Goal: Use online tool/utility: Utilize a website feature to perform a specific function

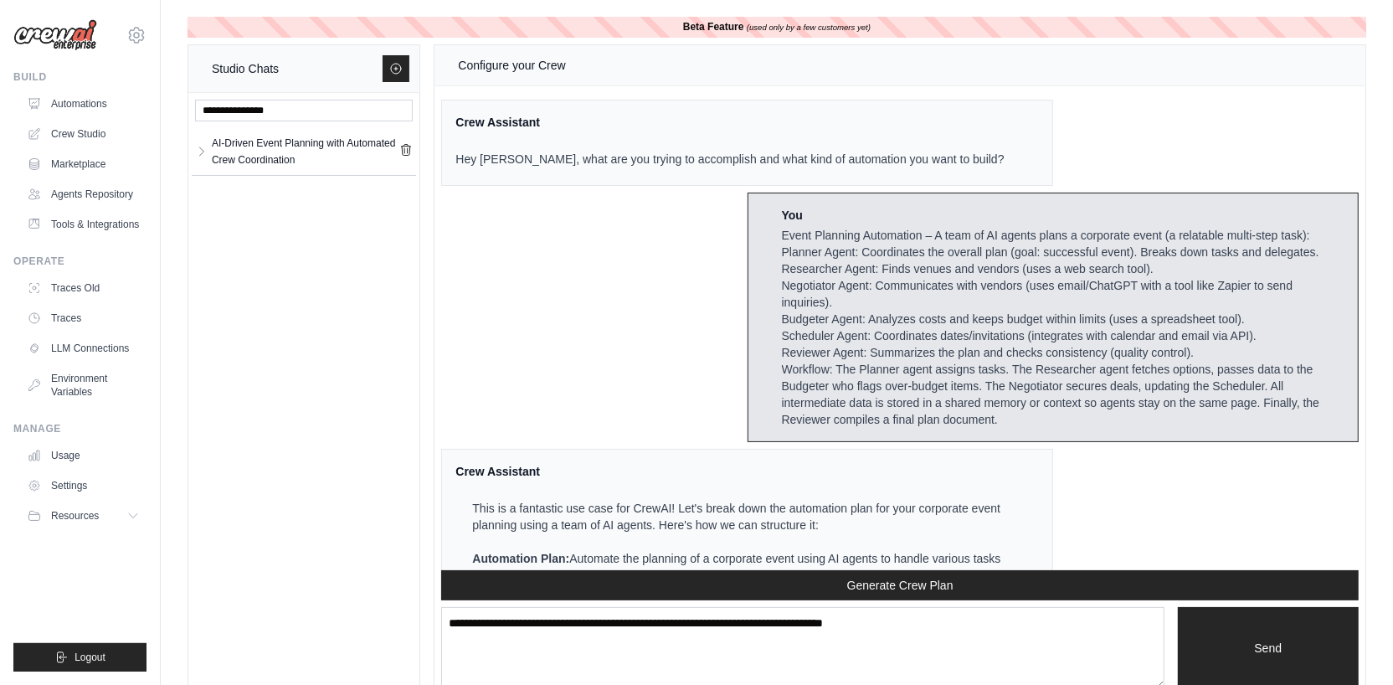
scroll to position [334, 0]
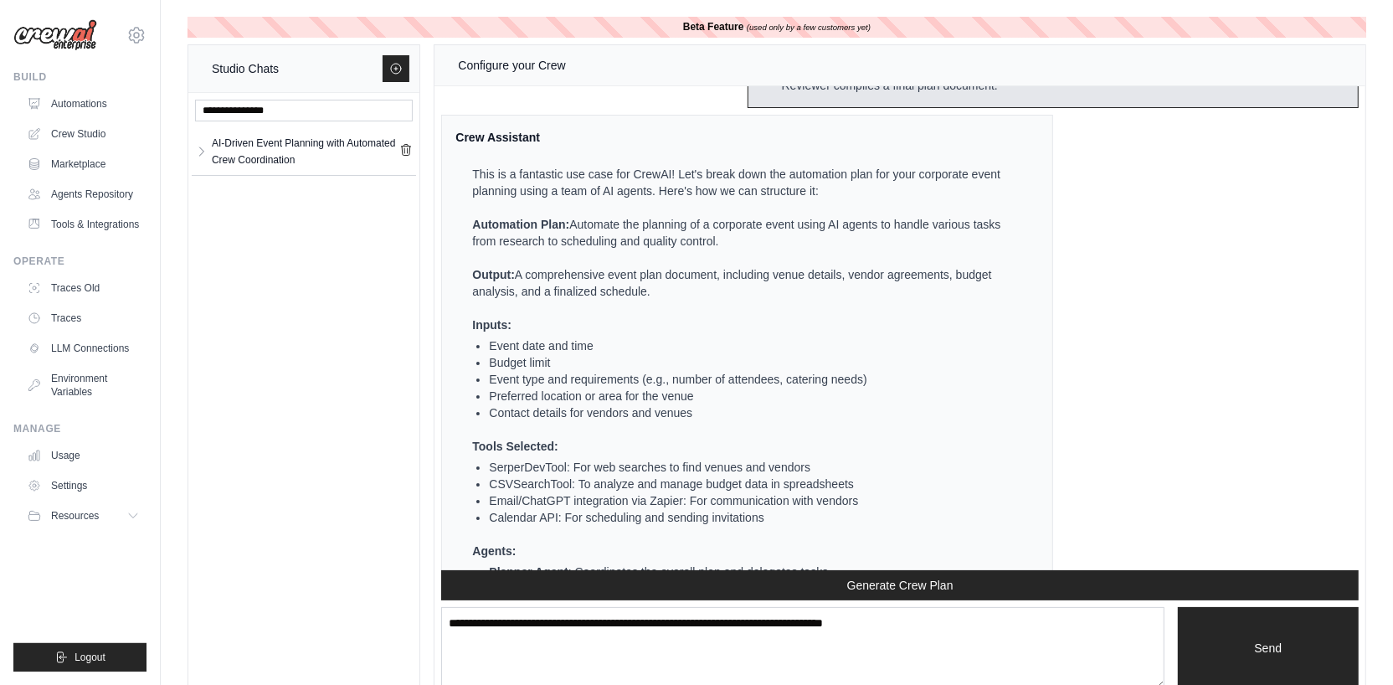
click at [955, 371] on li "Budget limit" at bounding box center [753, 362] width 529 height 17
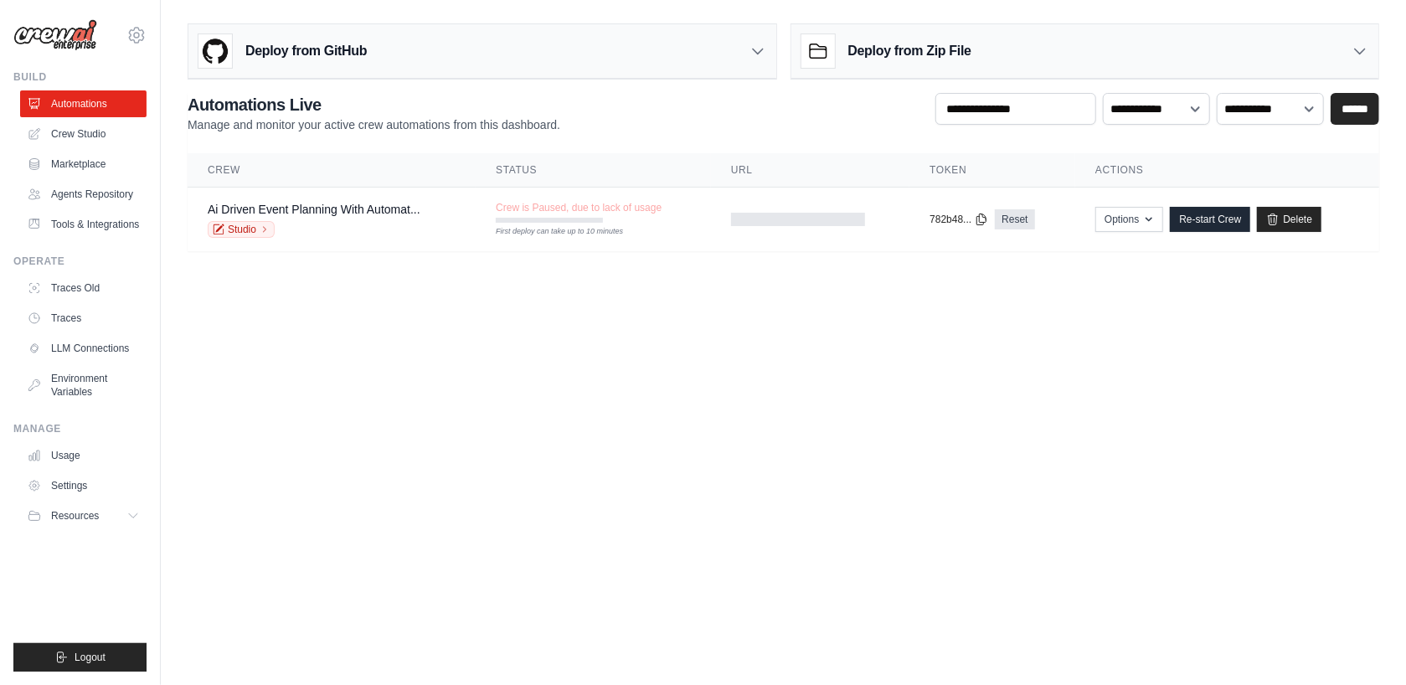
click at [219, 229] on icon at bounding box center [219, 230] width 12 height 12
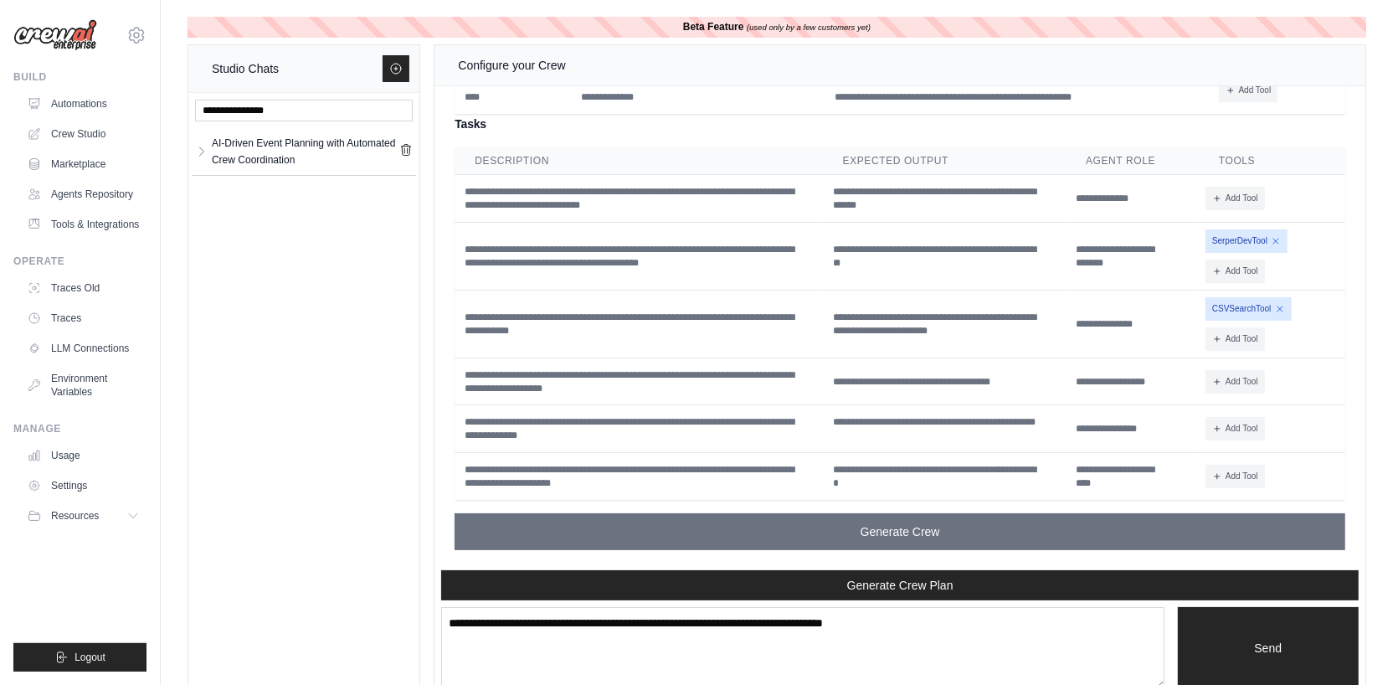
scroll to position [28, 0]
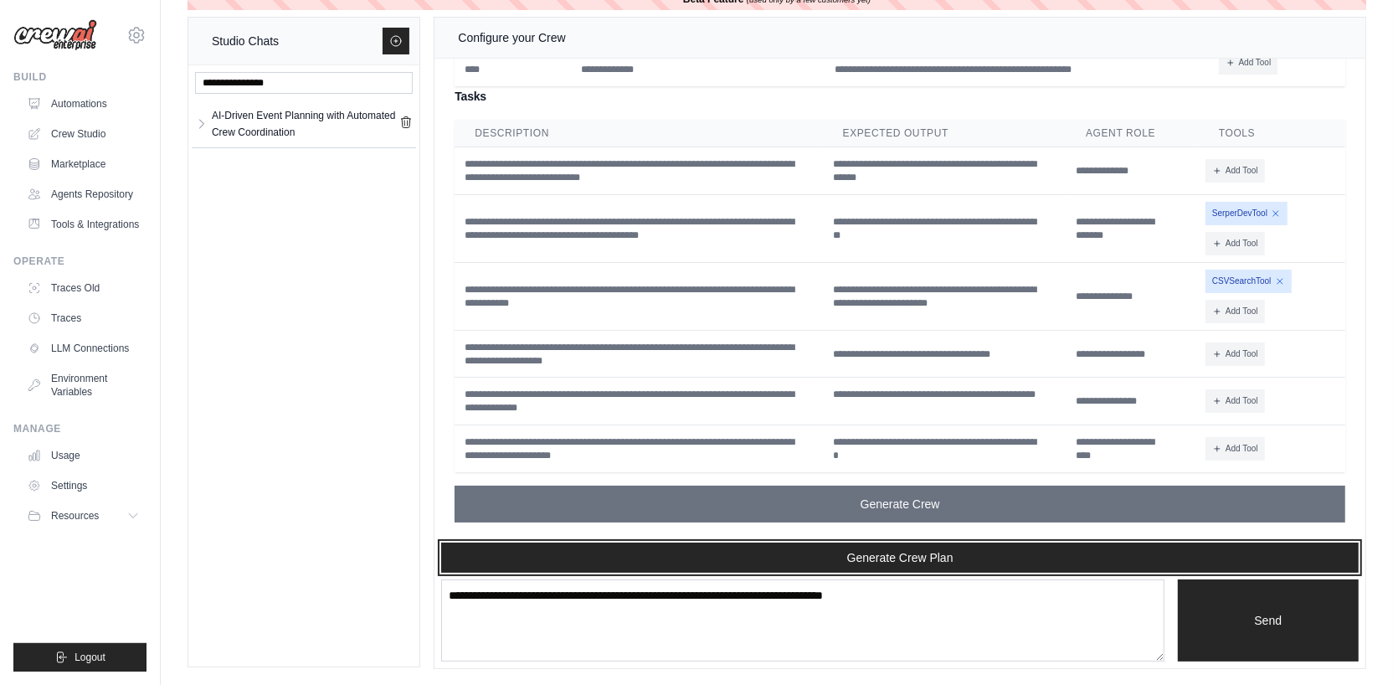
drag, startPoint x: 914, startPoint y: 557, endPoint x: 899, endPoint y: 560, distance: 14.6
click at [899, 560] on button "Generate Crew Plan" at bounding box center [900, 558] width 918 height 30
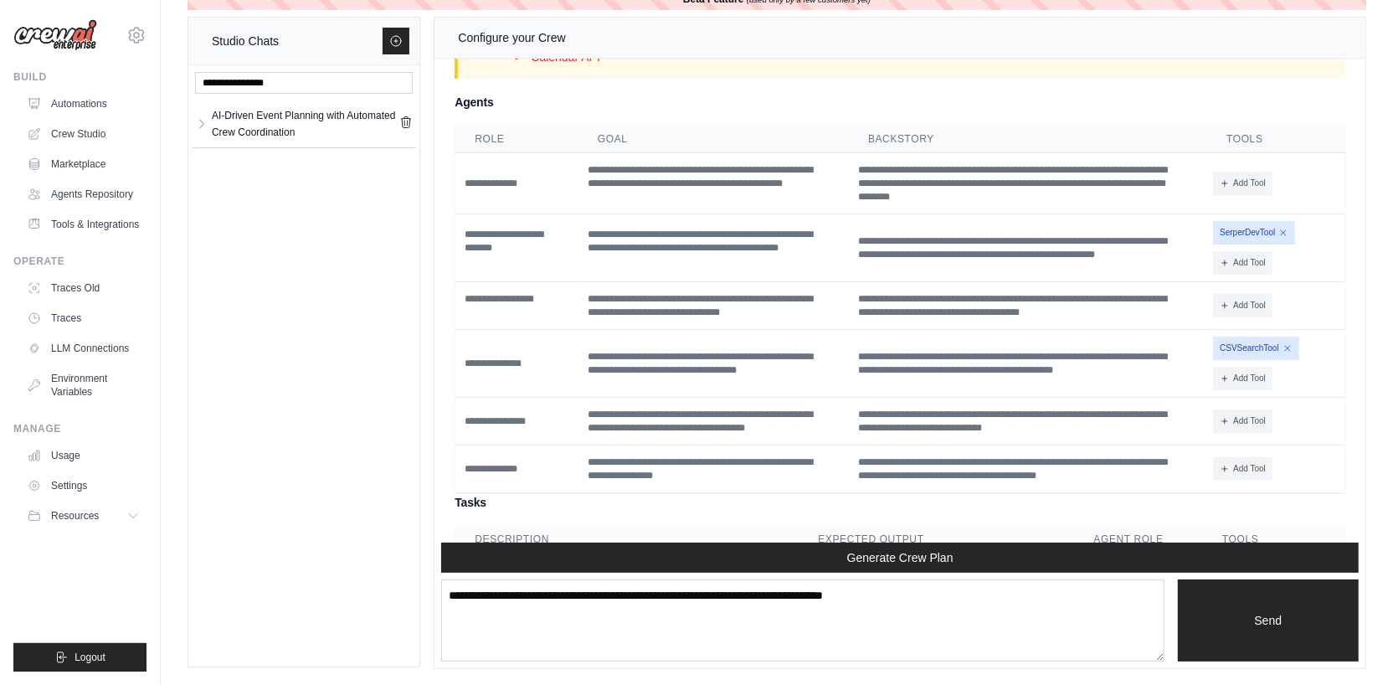
scroll to position [5653, 0]
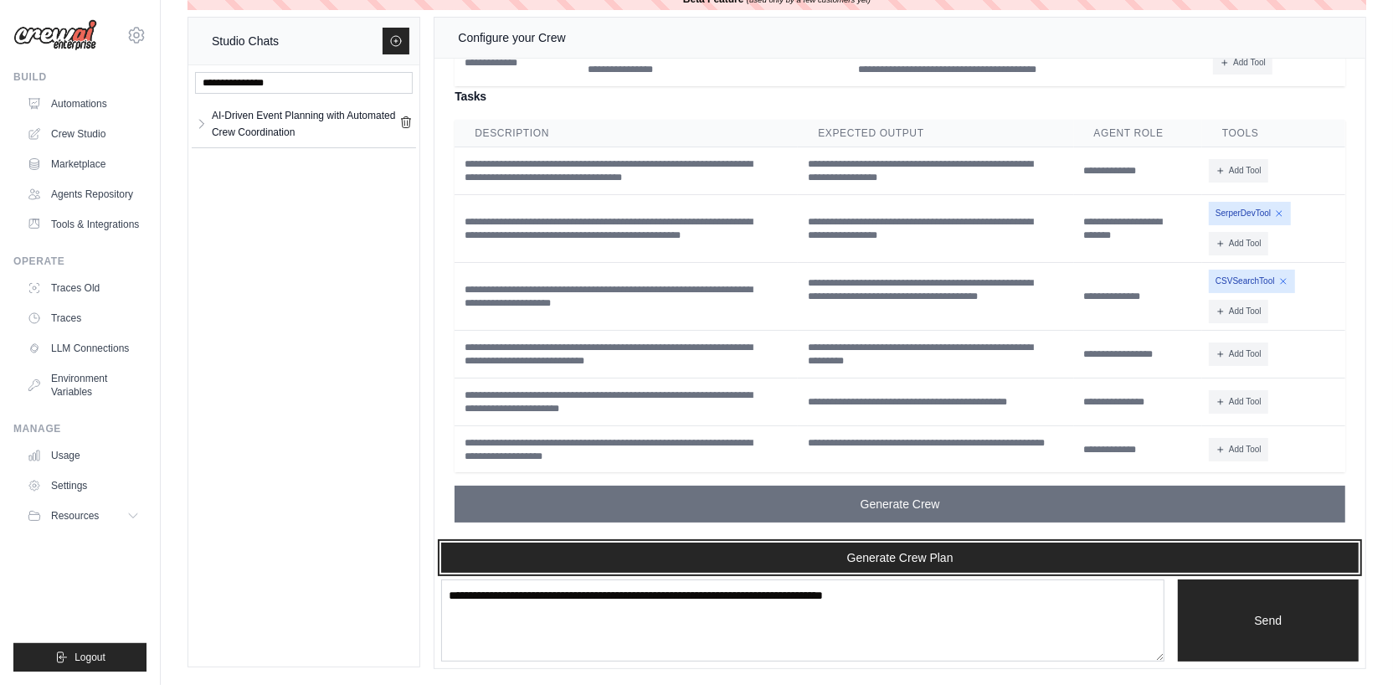
click at [899, 550] on button "Generate Crew Plan" at bounding box center [900, 558] width 918 height 30
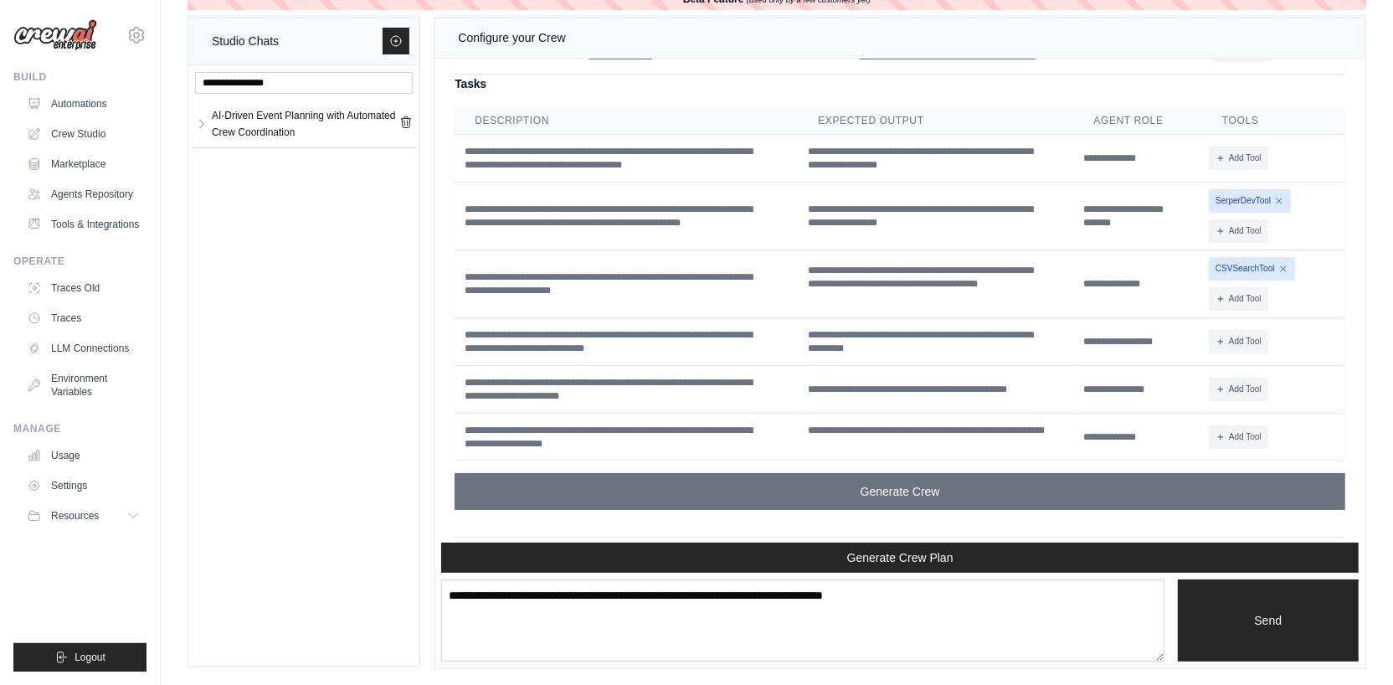
scroll to position [6816, 0]
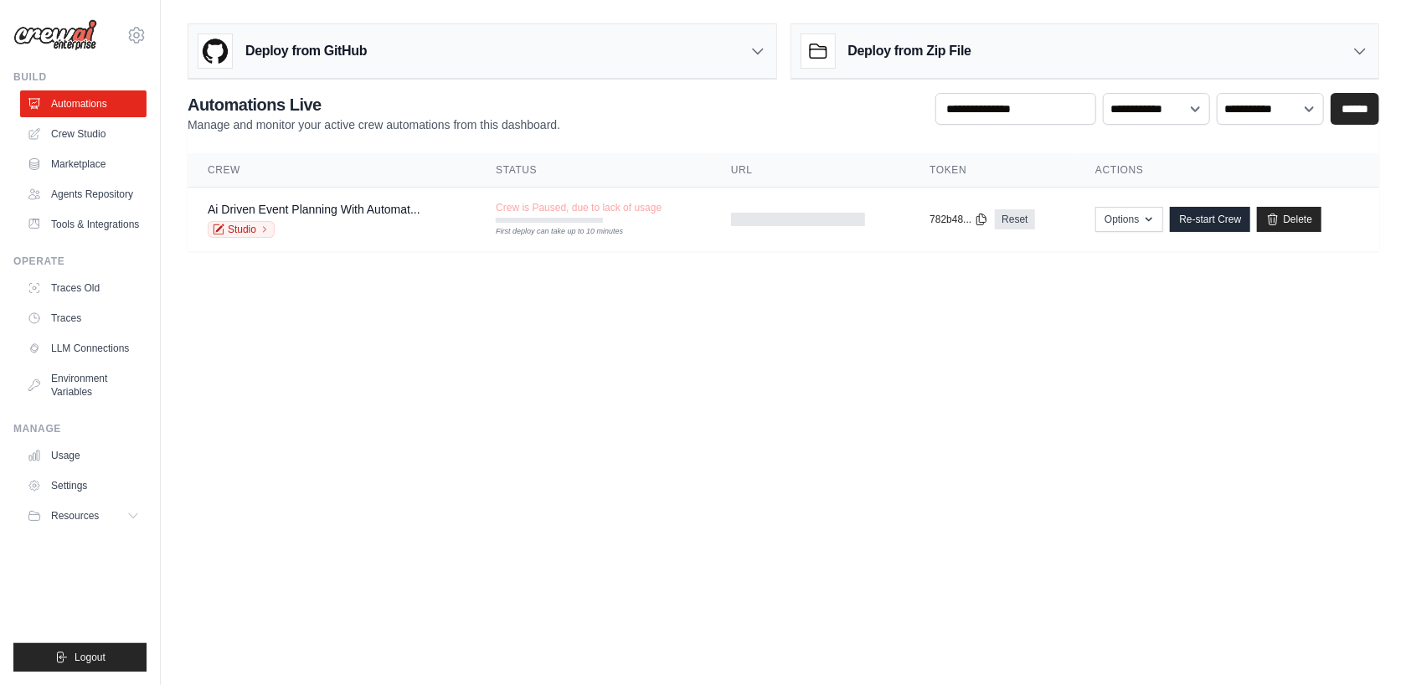
click at [334, 204] on link "Ai Driven Event Planning With Automat..." at bounding box center [314, 209] width 213 height 13
click at [242, 229] on link "Studio" at bounding box center [241, 229] width 67 height 17
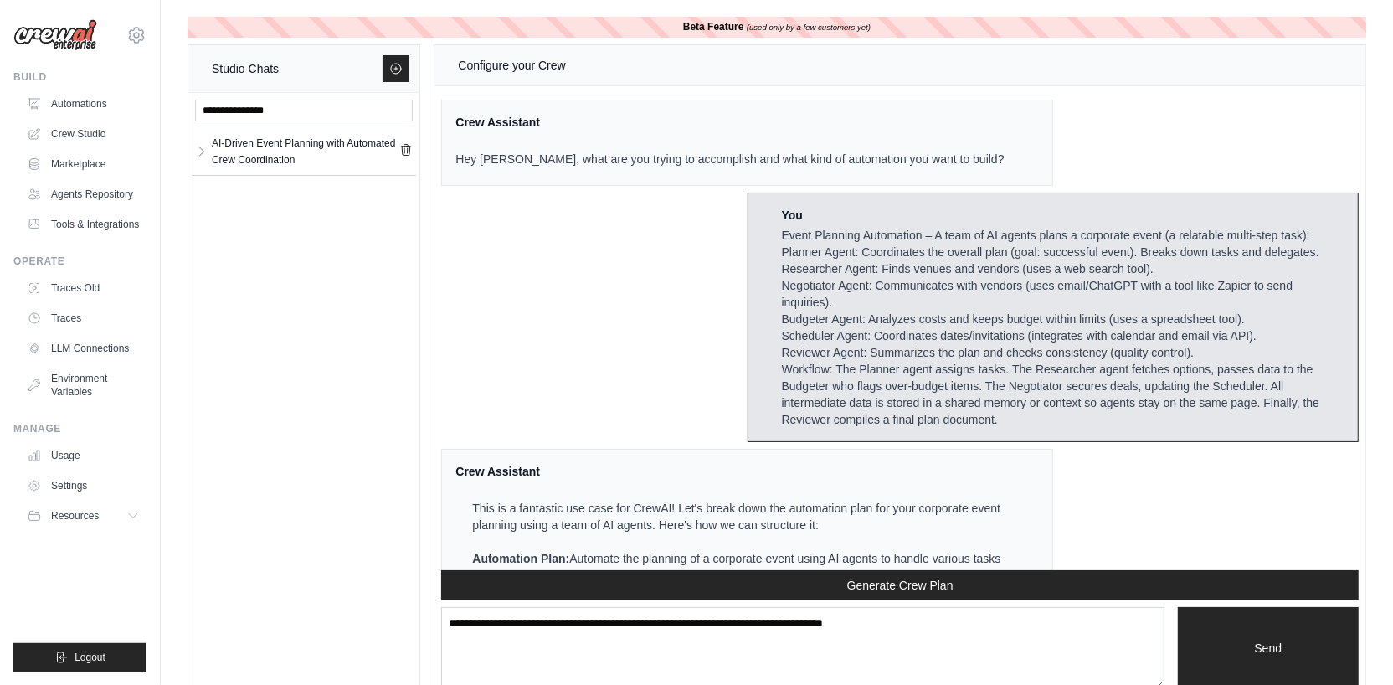
scroll to position [5653, 0]
